Goal: Task Accomplishment & Management: Use online tool/utility

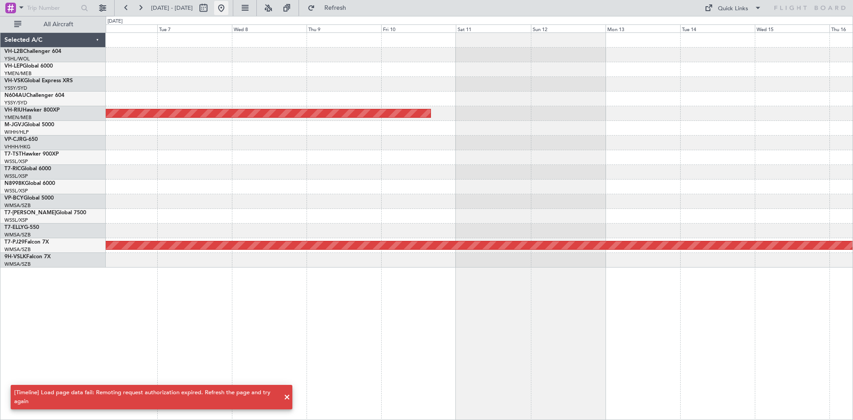
click at [228, 6] on button at bounding box center [221, 8] width 14 height 14
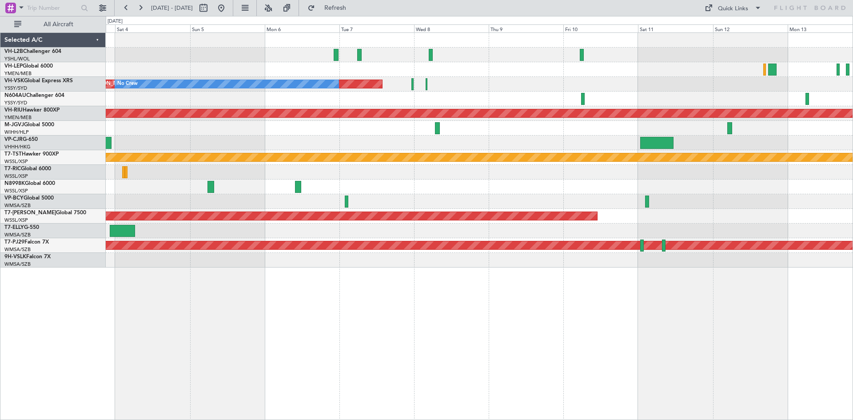
click at [241, 131] on div at bounding box center [479, 128] width 746 height 15
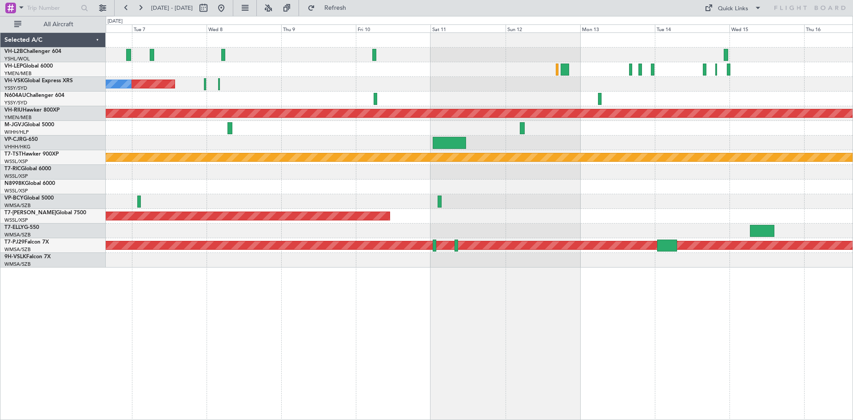
click at [320, 88] on div "Planned Maint Sydney ([PERSON_NAME] Intl) No Crew" at bounding box center [479, 84] width 746 height 15
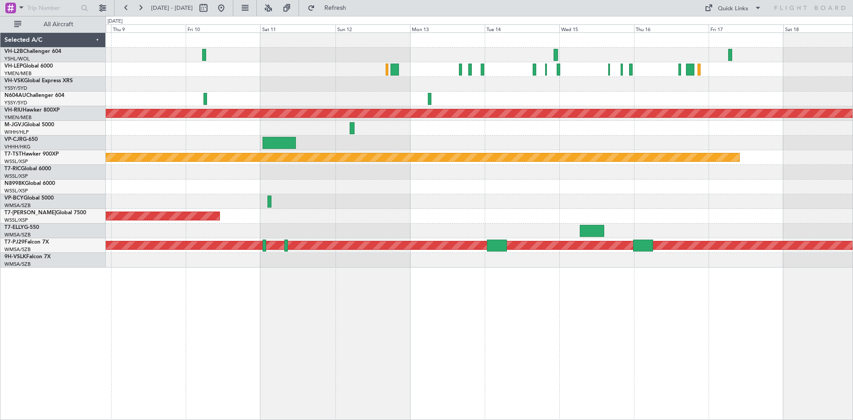
click at [373, 89] on div "No Crew Planned Maint Sydney ([PERSON_NAME] Intl)" at bounding box center [479, 84] width 746 height 15
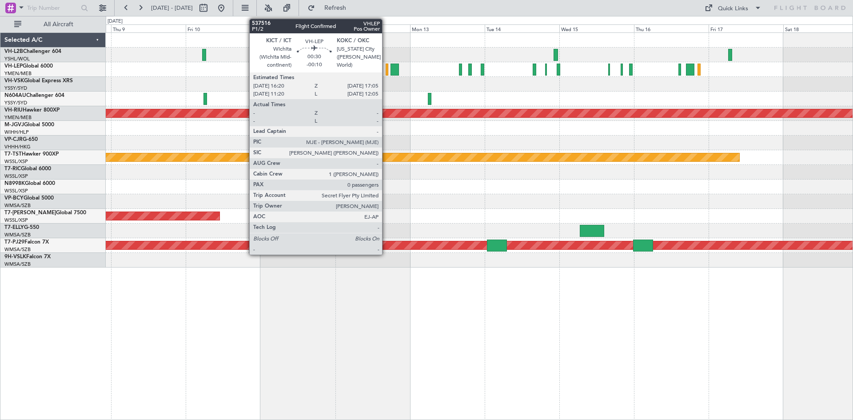
click at [386, 72] on div at bounding box center [386, 69] width 3 height 12
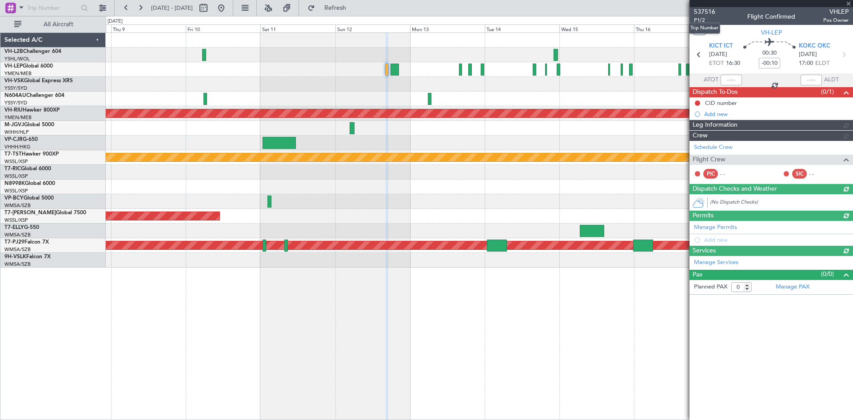
click at [711, 15] on span "537516" at bounding box center [704, 11] width 21 height 9
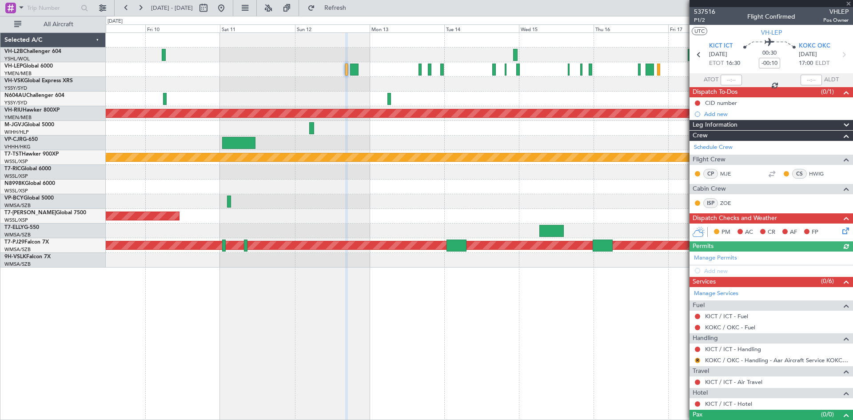
click at [470, 95] on div "No Crew Planned Maint Sydney ([PERSON_NAME] Intl) Planned Maint [GEOGRAPHIC_DAT…" at bounding box center [479, 150] width 746 height 234
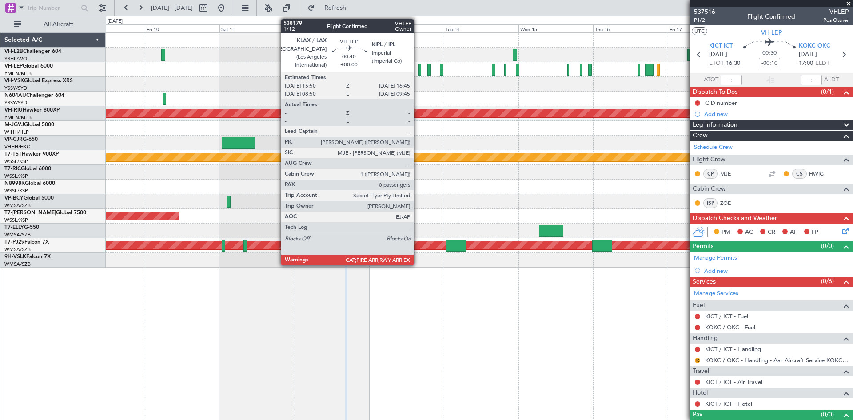
click at [418, 73] on div at bounding box center [419, 69] width 3 height 12
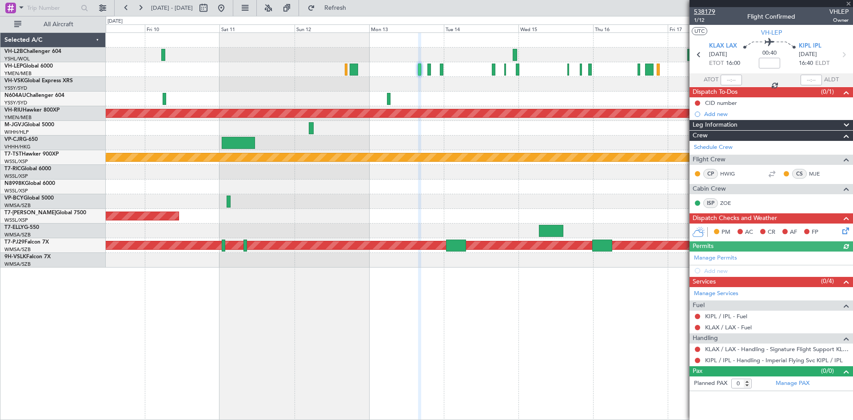
click at [705, 7] on span "538179" at bounding box center [704, 11] width 21 height 9
